Goal: Information Seeking & Learning: Understand process/instructions

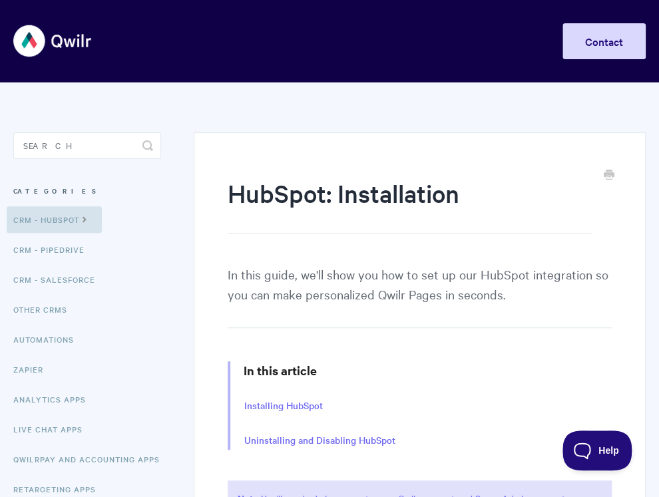
scroll to position [130, 0]
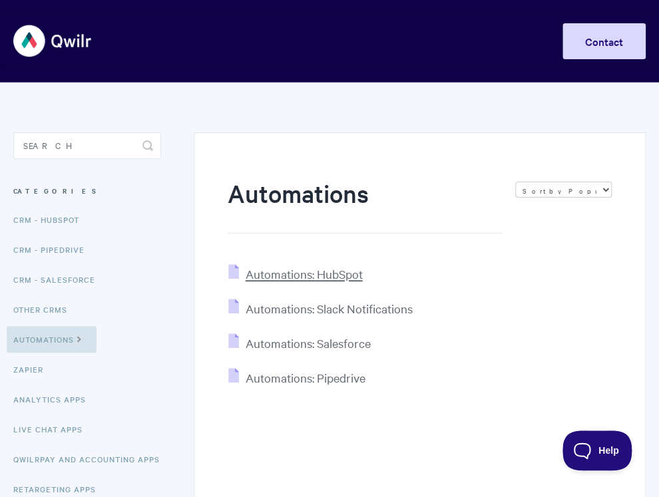
click at [334, 280] on span "Automations: HubSpot" at bounding box center [304, 273] width 117 height 15
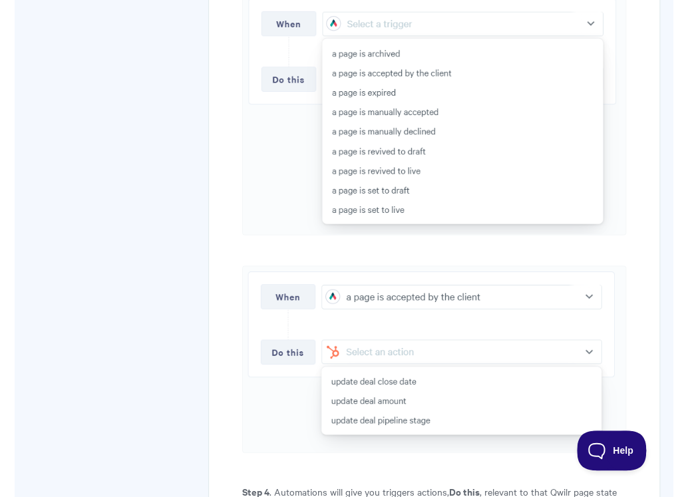
scroll to position [2330, 0]
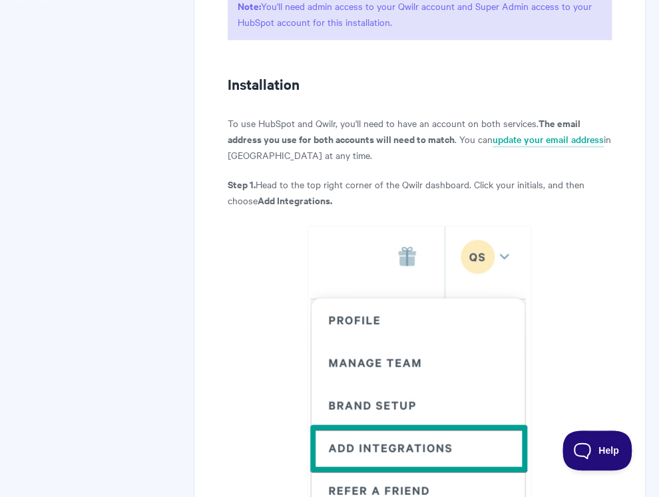
scroll to position [495, 0]
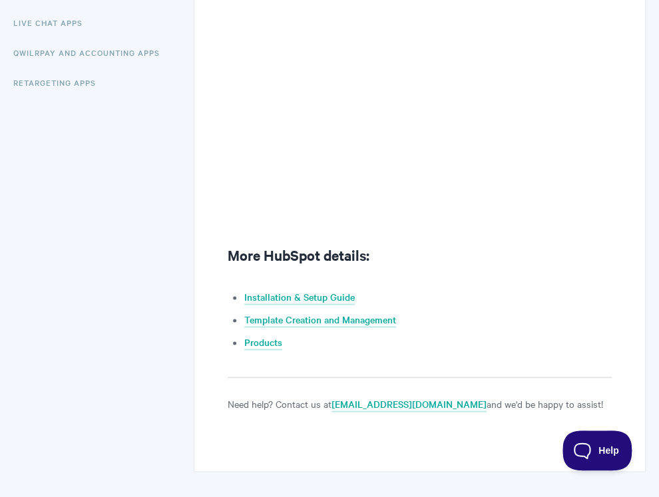
scroll to position [475, 0]
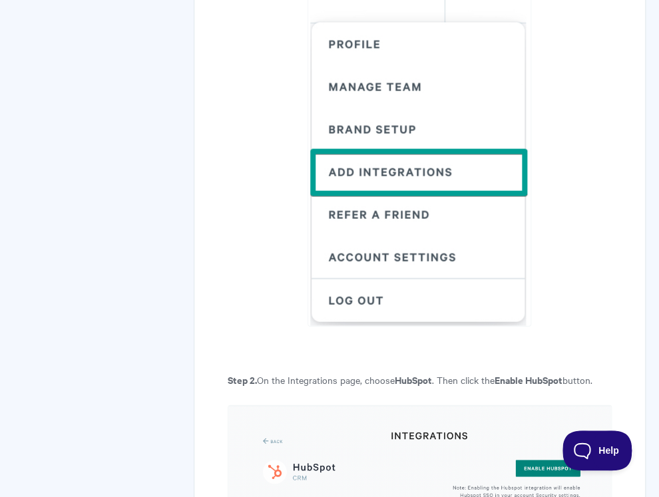
scroll to position [879, 0]
